Goal: Transaction & Acquisition: Purchase product/service

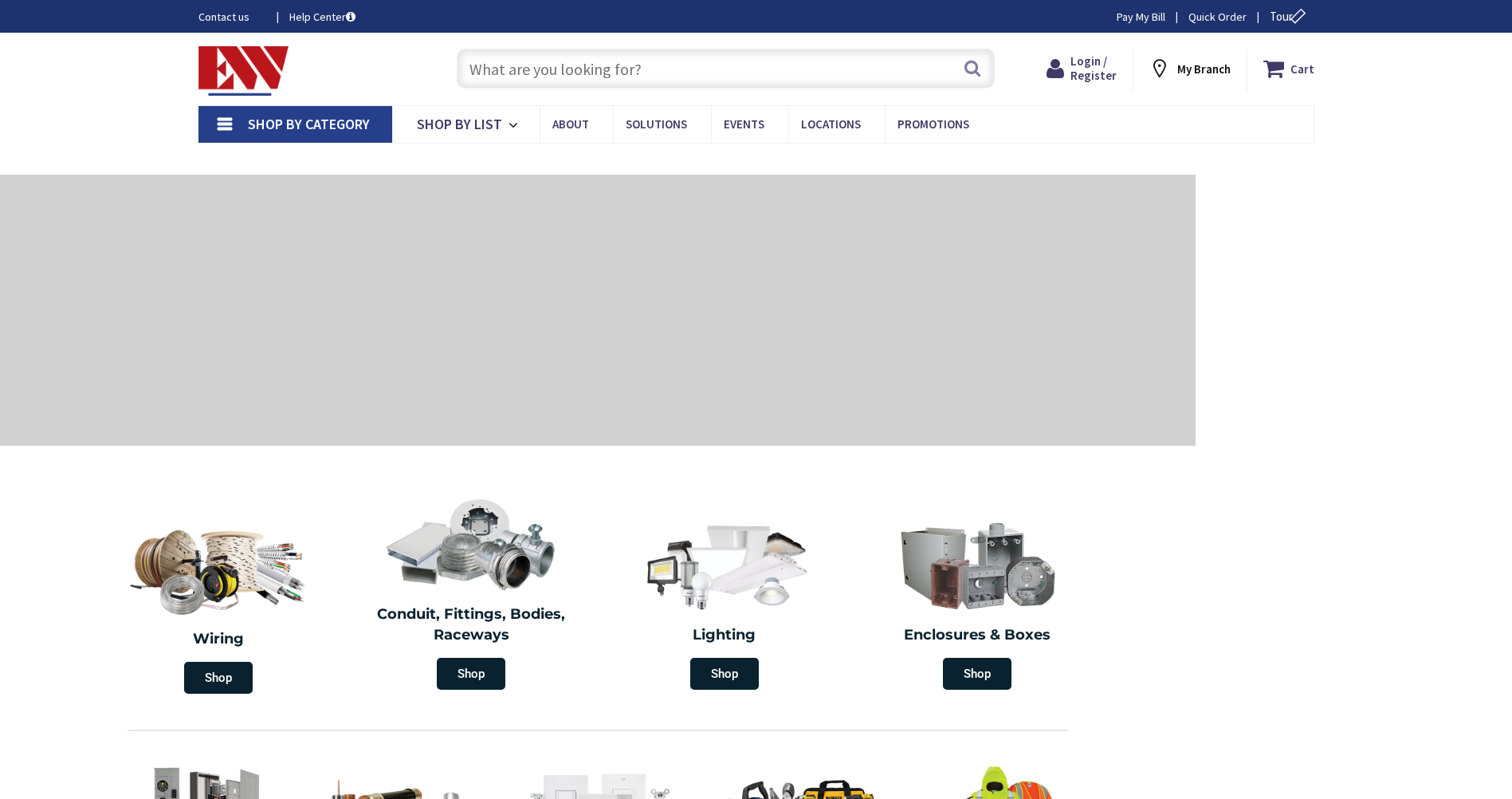
type input "[PERSON_NAME][GEOGRAPHIC_DATA], [GEOGRAPHIC_DATA]"
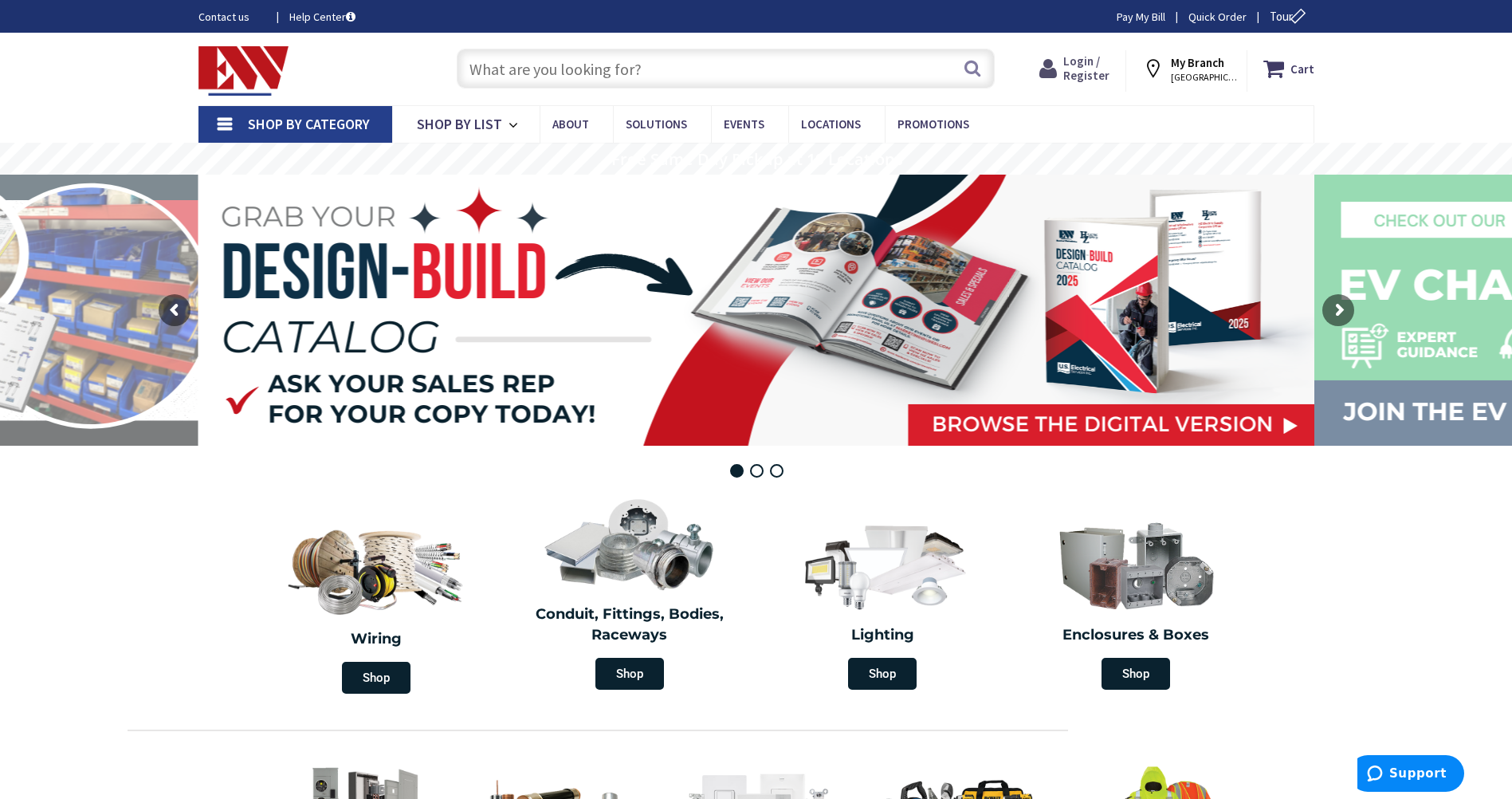
click at [1097, 69] on span "Login / Register" at bounding box center [1086, 68] width 46 height 30
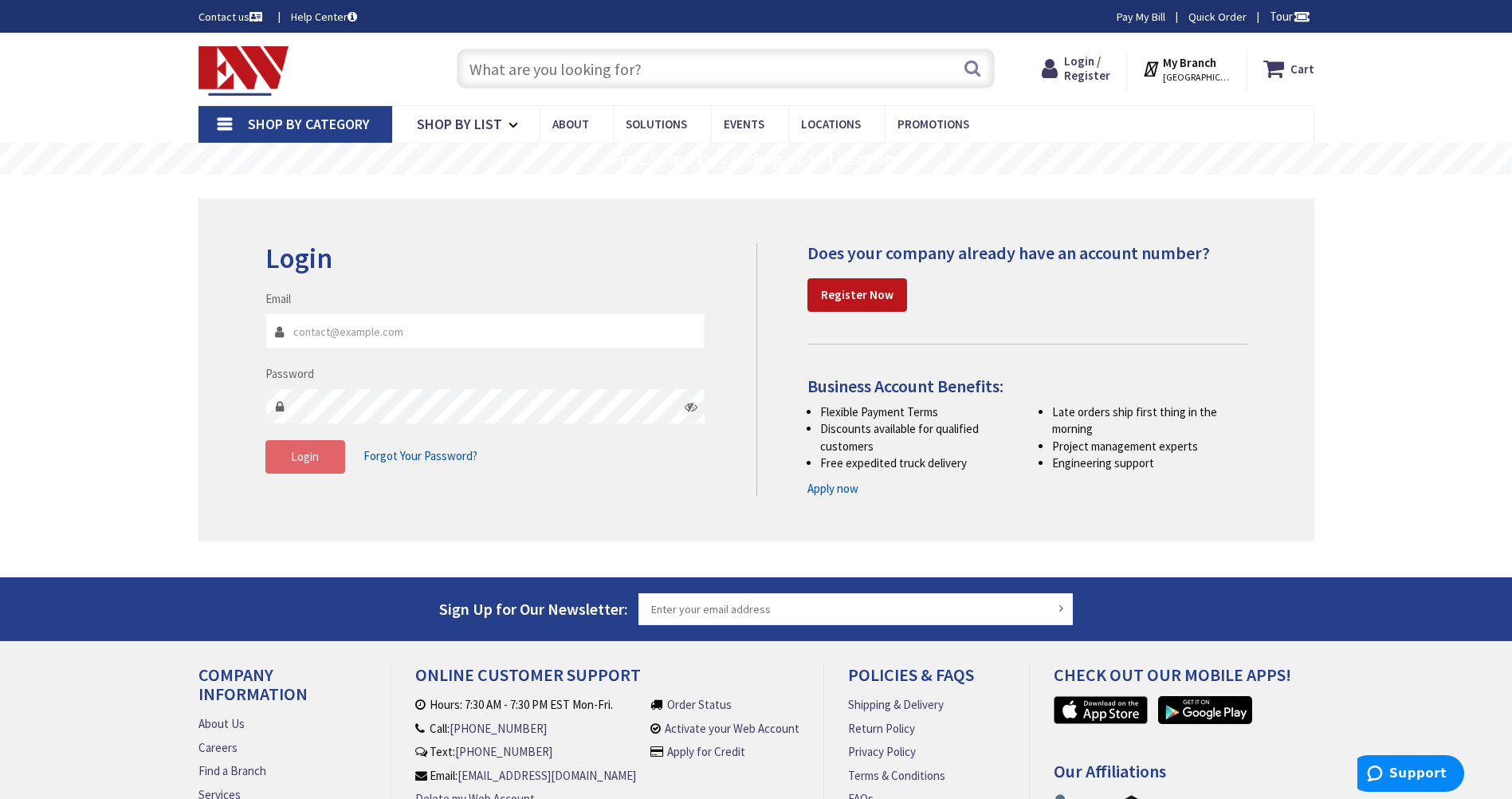
type input "chris@de-llc.net"
click at [317, 459] on span "Login" at bounding box center [304, 456] width 28 height 15
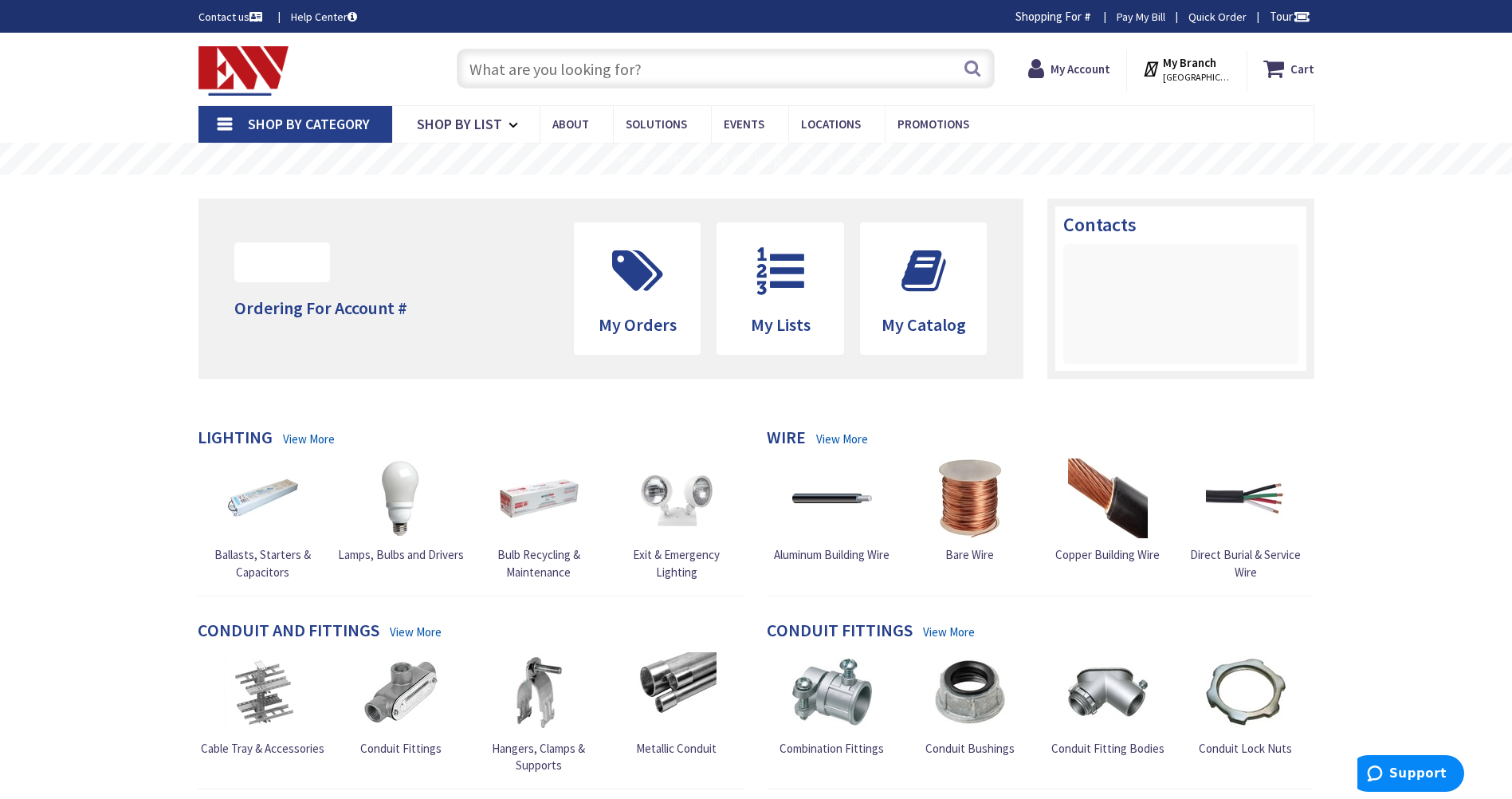
click at [662, 71] on input "text" at bounding box center [725, 69] width 538 height 40
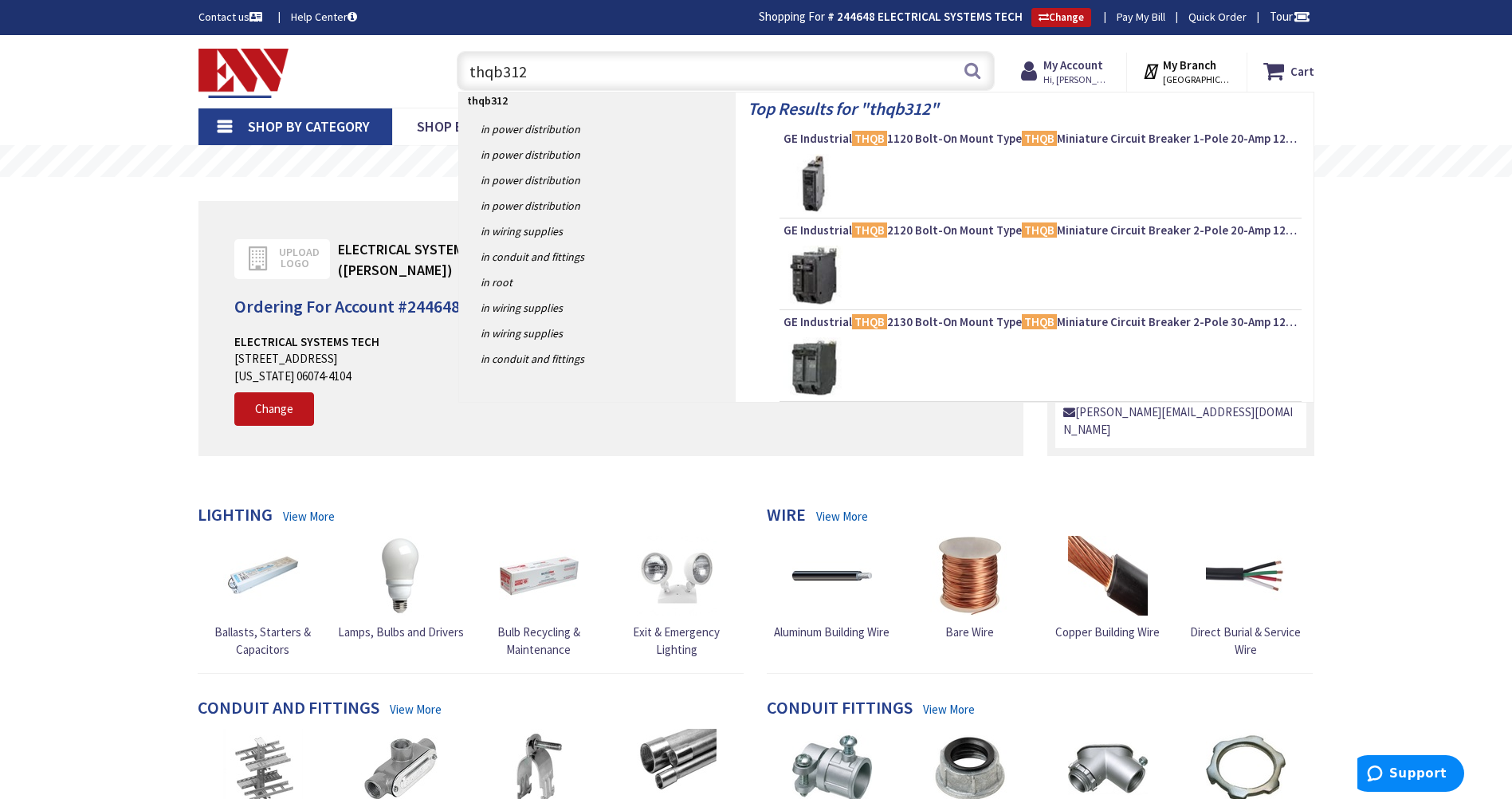
type input "thqb3125"
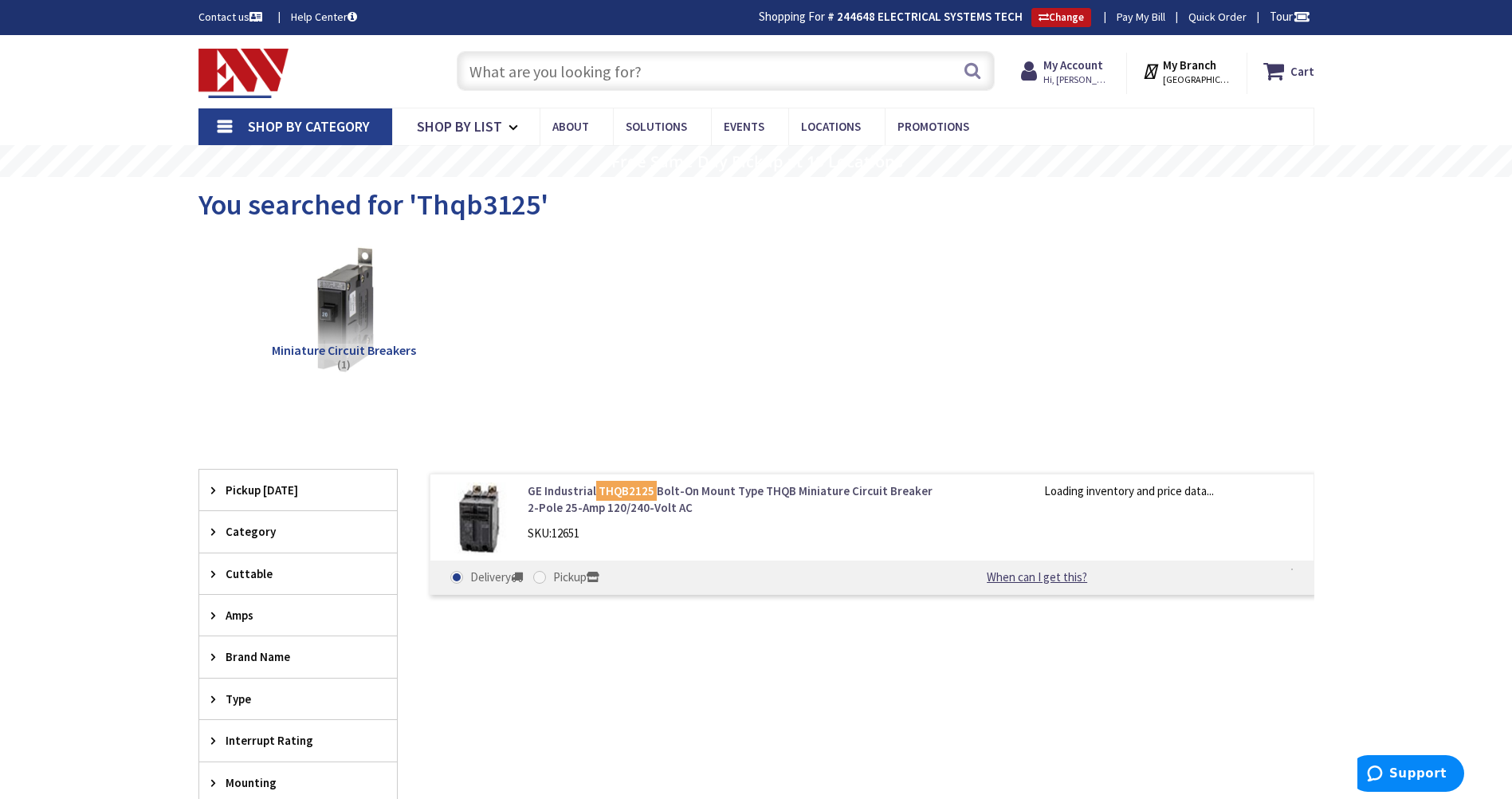
click at [802, 490] on link "GE Industrial THQB2125 Bolt-On Mount Type THQB Miniature Circuit Breaker 2-Pole…" at bounding box center [730, 499] width 406 height 34
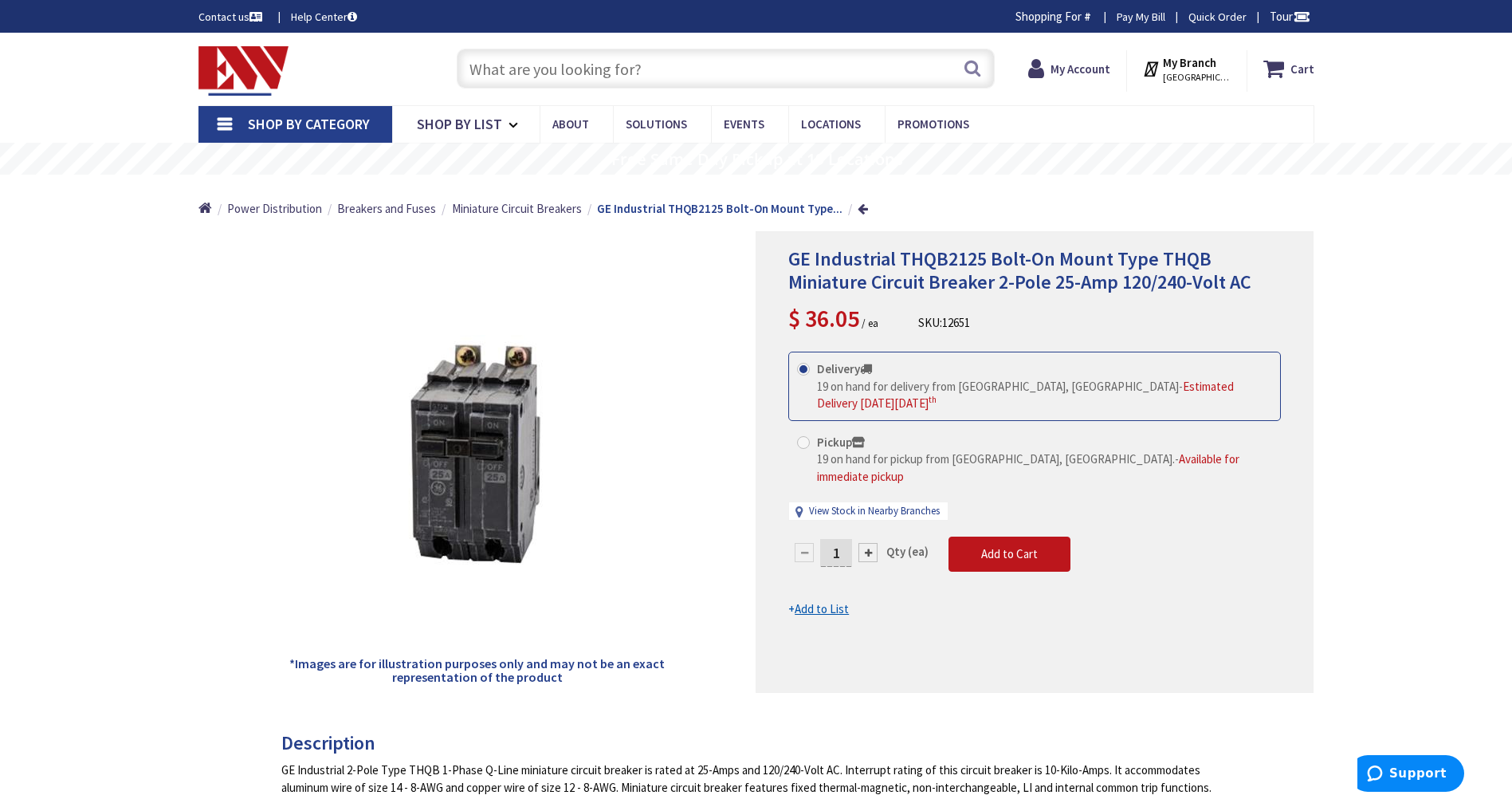
drag, startPoint x: 634, startPoint y: 86, endPoint x: 652, endPoint y: 85, distance: 18.0
click at [636, 86] on input "text" at bounding box center [725, 69] width 538 height 40
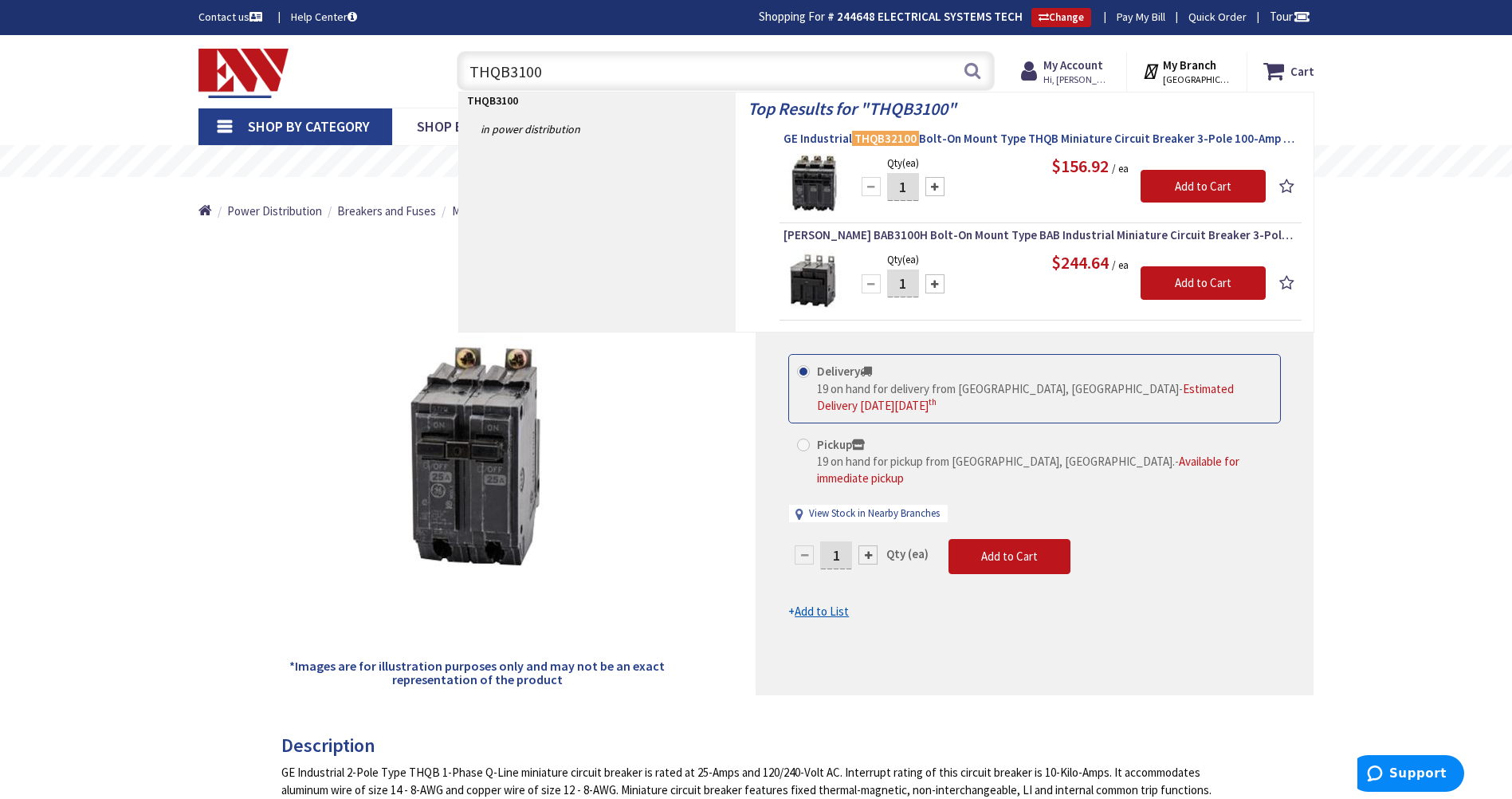
type input "THQB3100"
click at [1054, 136] on span "GE Industrial THQB32100 Bolt-On Mount Type THQB Miniature Circuit Breaker 3-Pol…" at bounding box center [1040, 139] width 514 height 16
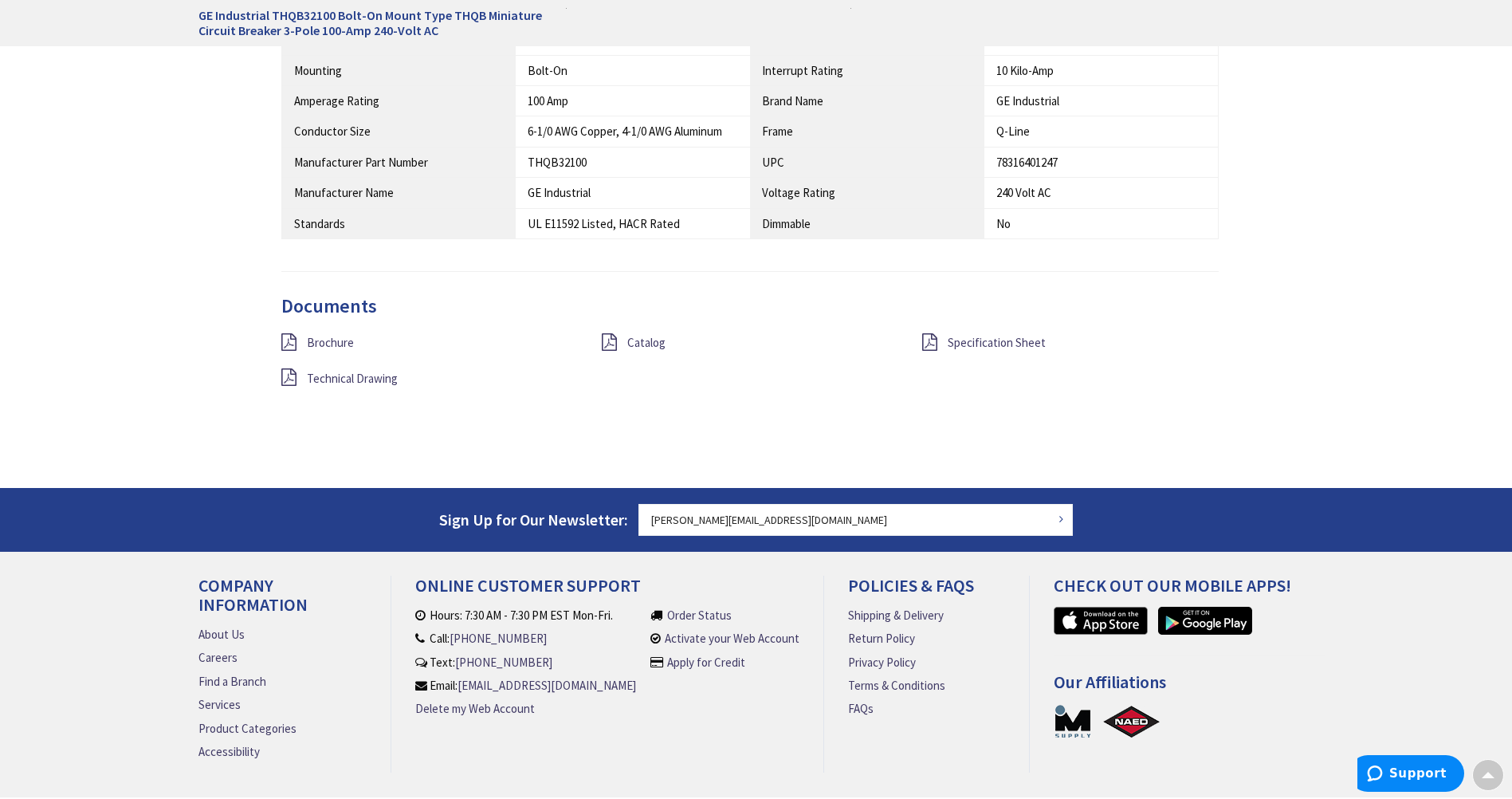
scroll to position [1196, 0]
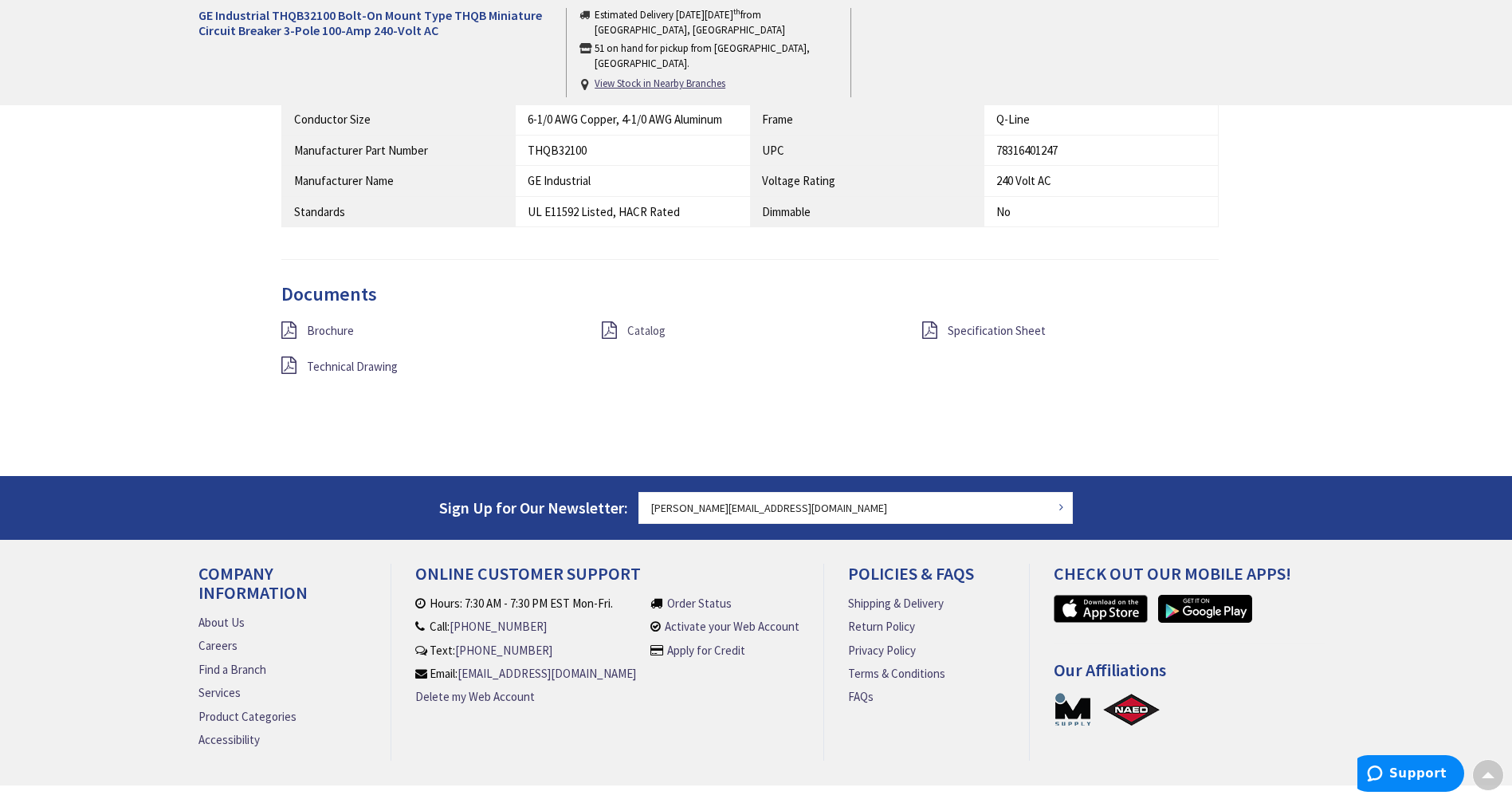
click at [650, 331] on span "Catalog" at bounding box center [646, 330] width 38 height 15
